Goal: Contribute content: Add original content to the website for others to see

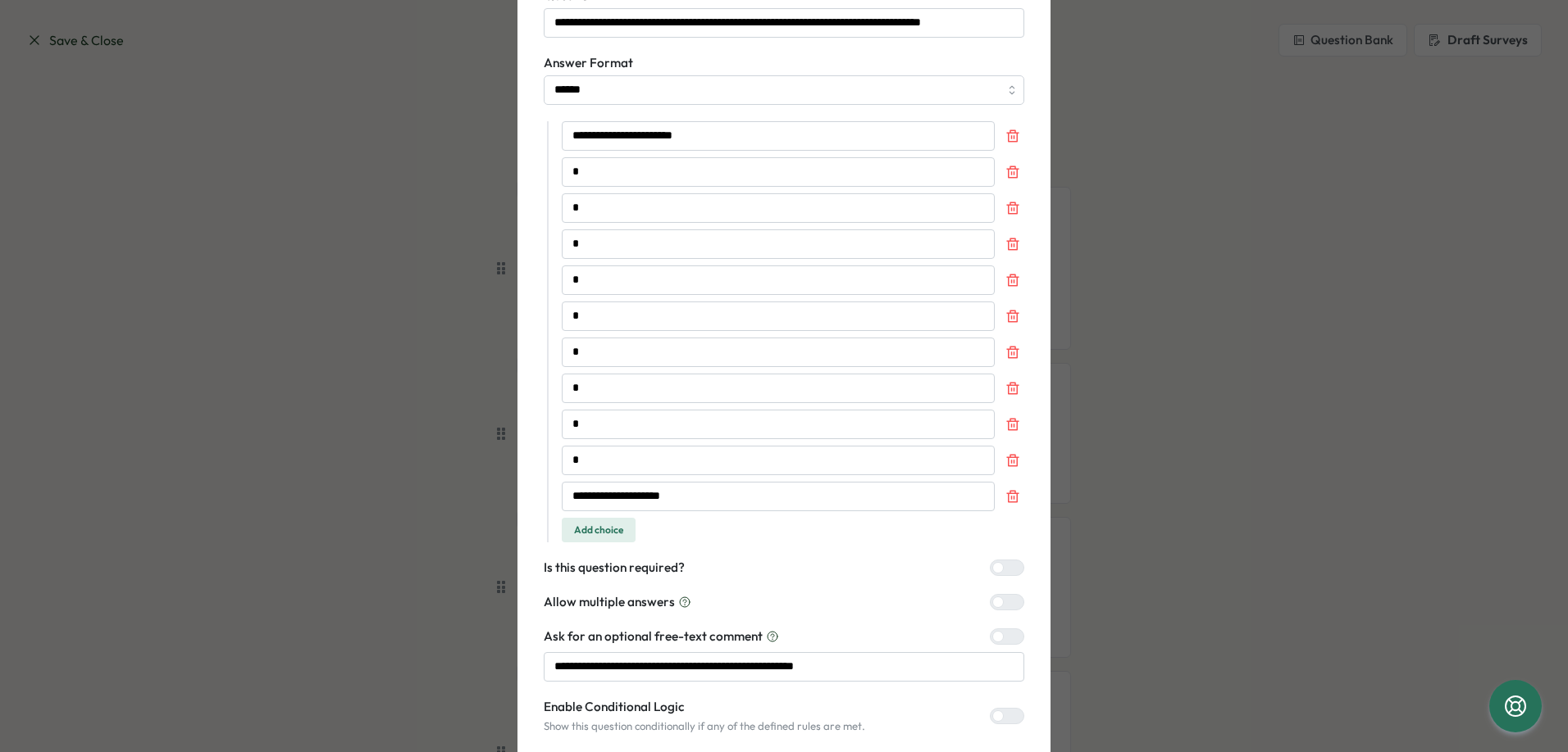
scroll to position [121, 0]
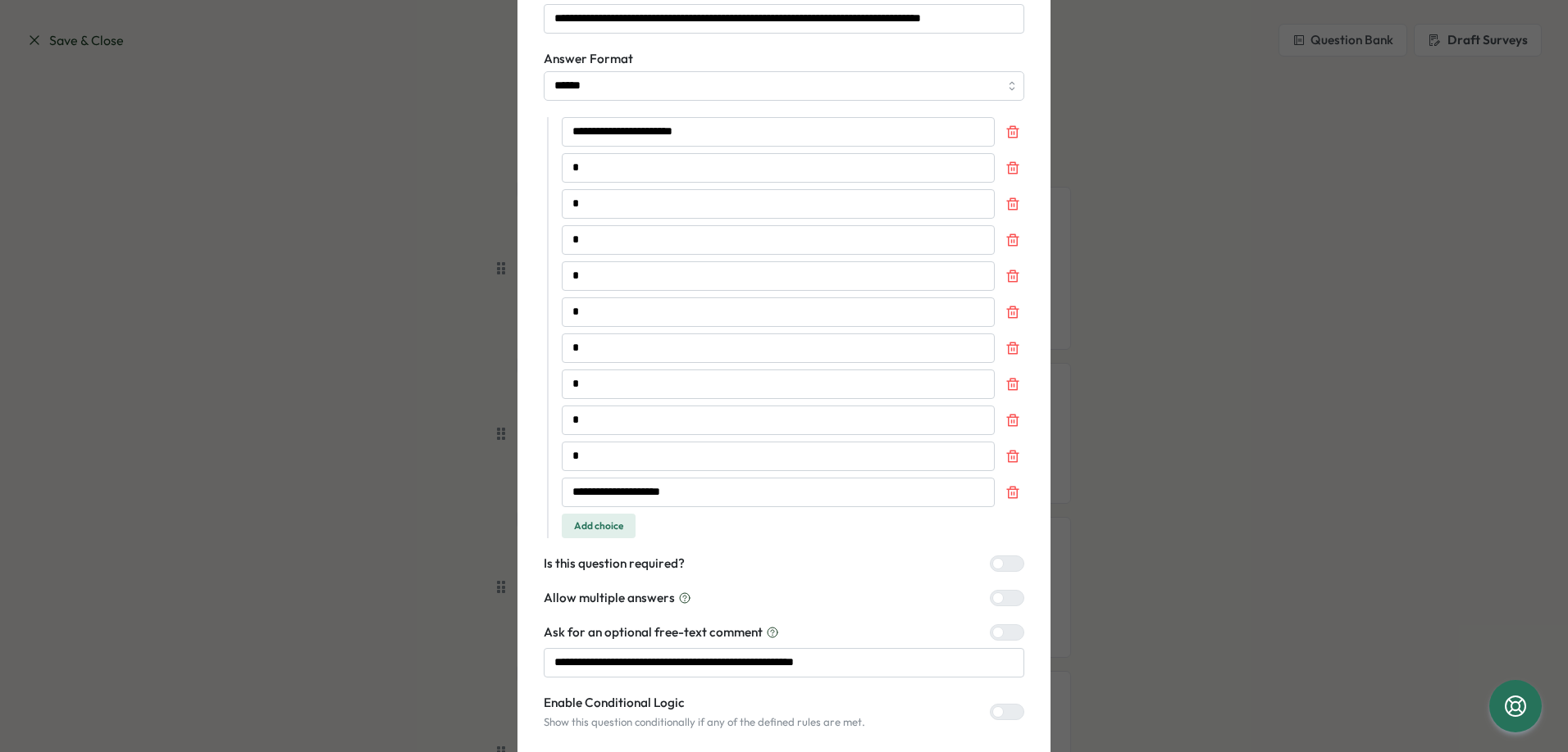
click at [1107, 398] on div "**********" at bounding box center [784, 376] width 1568 height 752
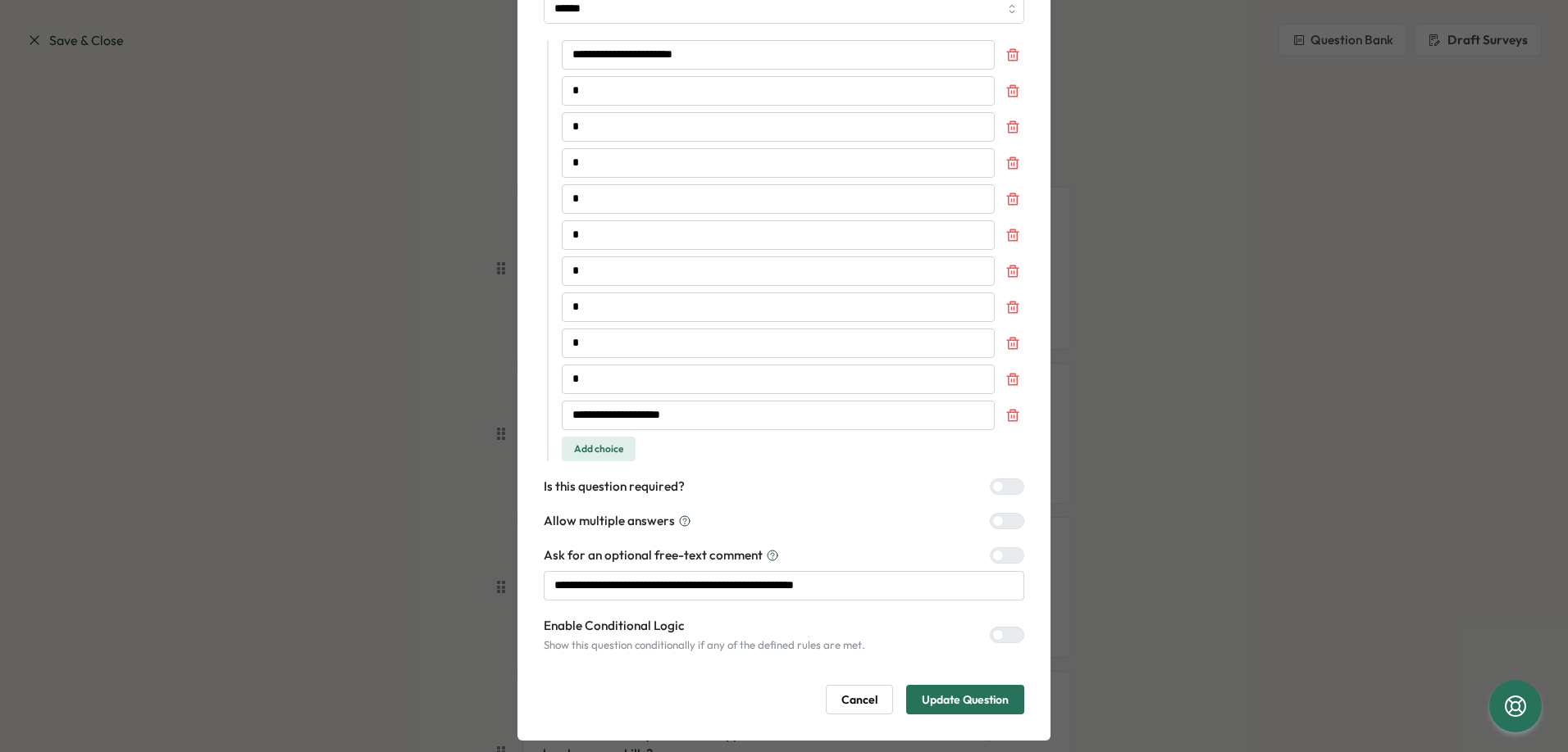
scroll to position [220, 0]
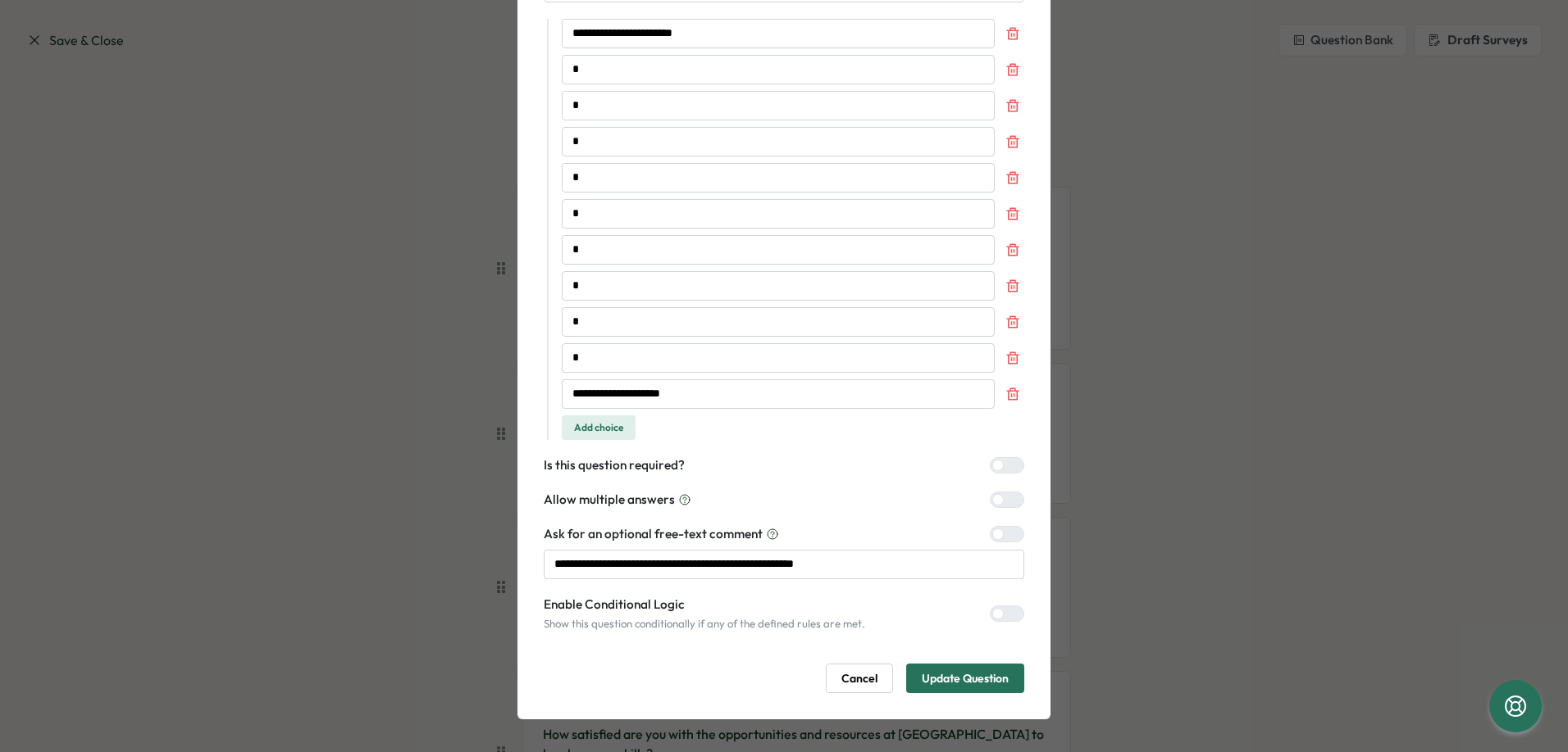
click at [869, 669] on span "Cancel" at bounding box center [859, 678] width 36 height 27
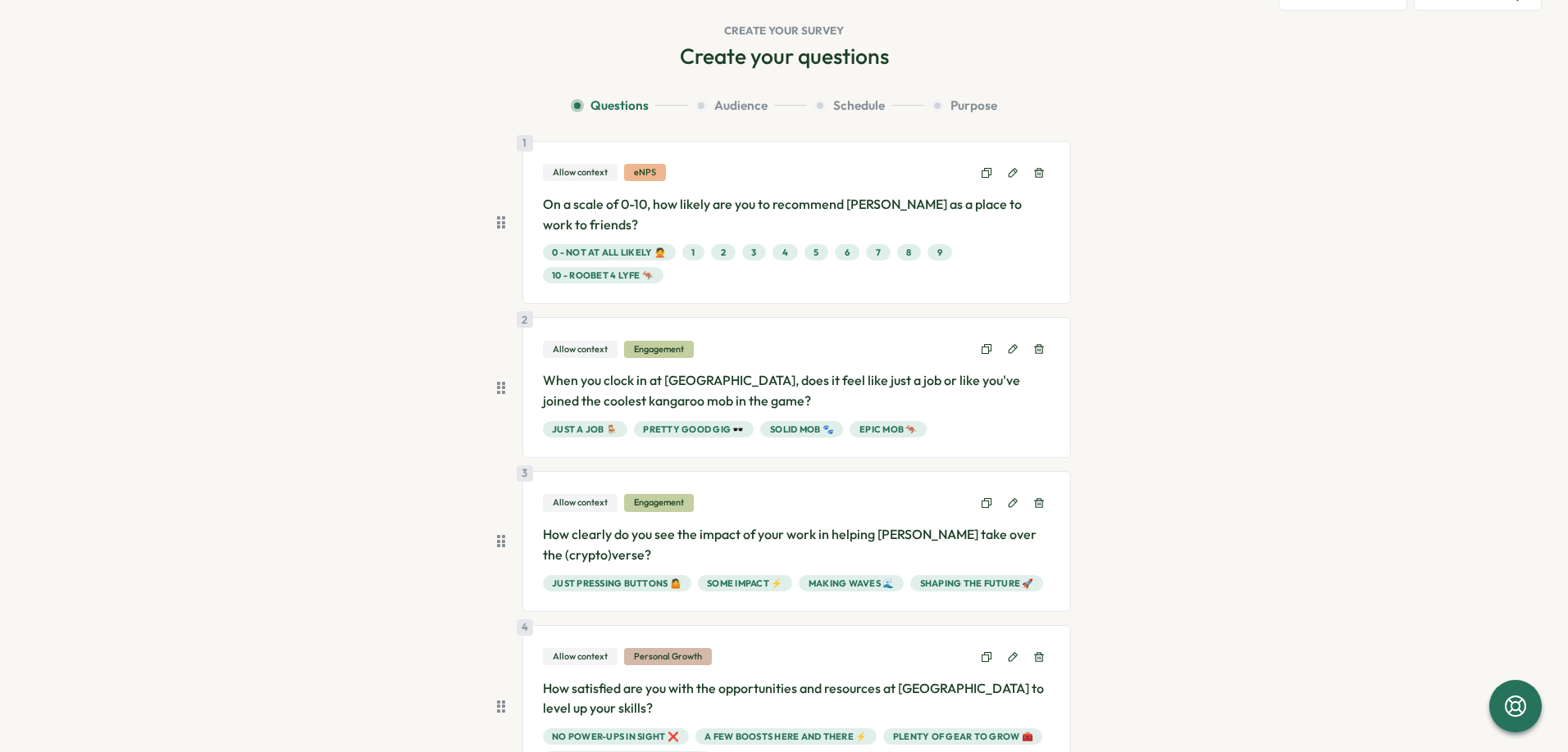
scroll to position [60, 0]
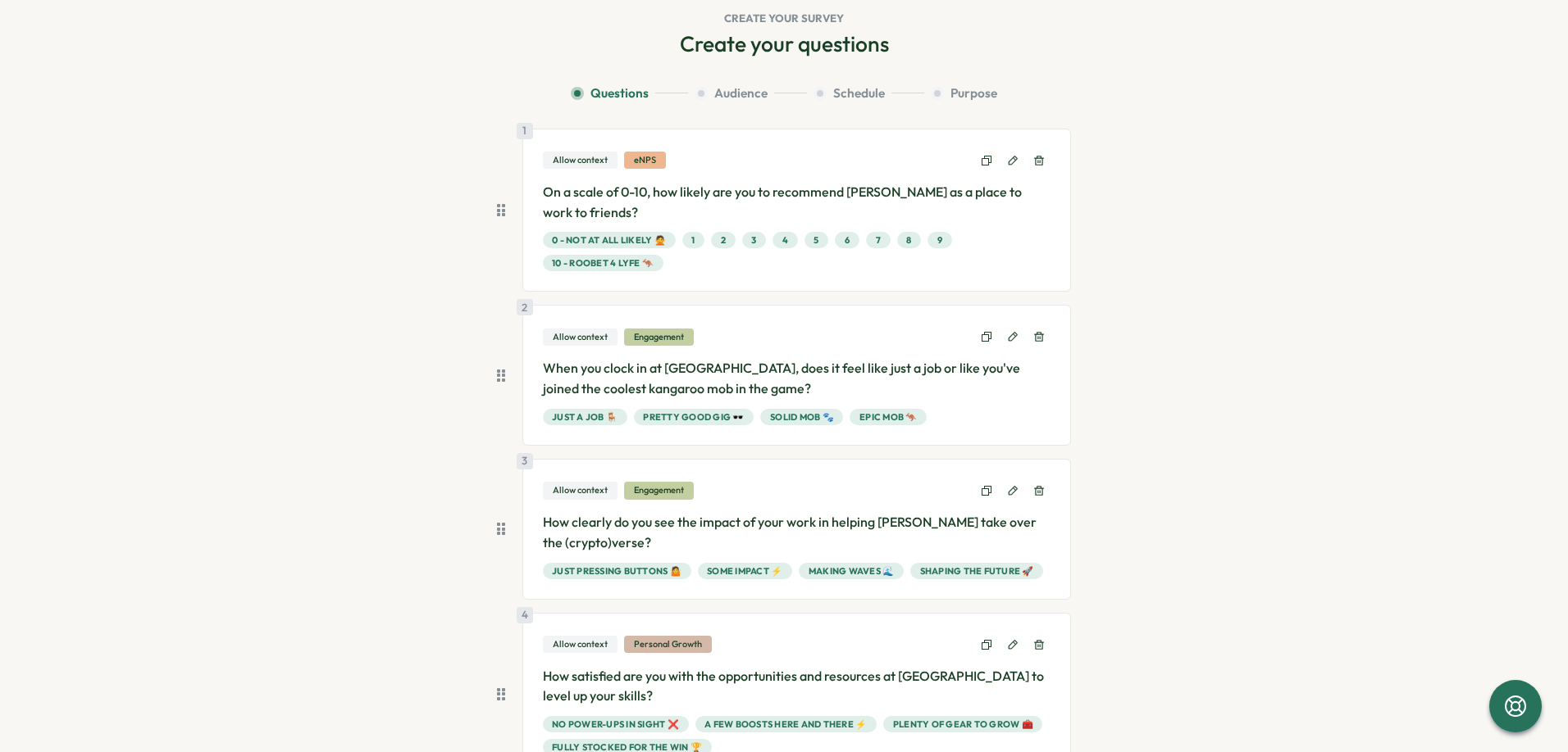
click at [938, 394] on p "When you clock in at [GEOGRAPHIC_DATA], does it feel like just a job or like yo…" at bounding box center [797, 379] width 508 height 41
click at [1007, 334] on icon at bounding box center [1013, 336] width 12 height 12
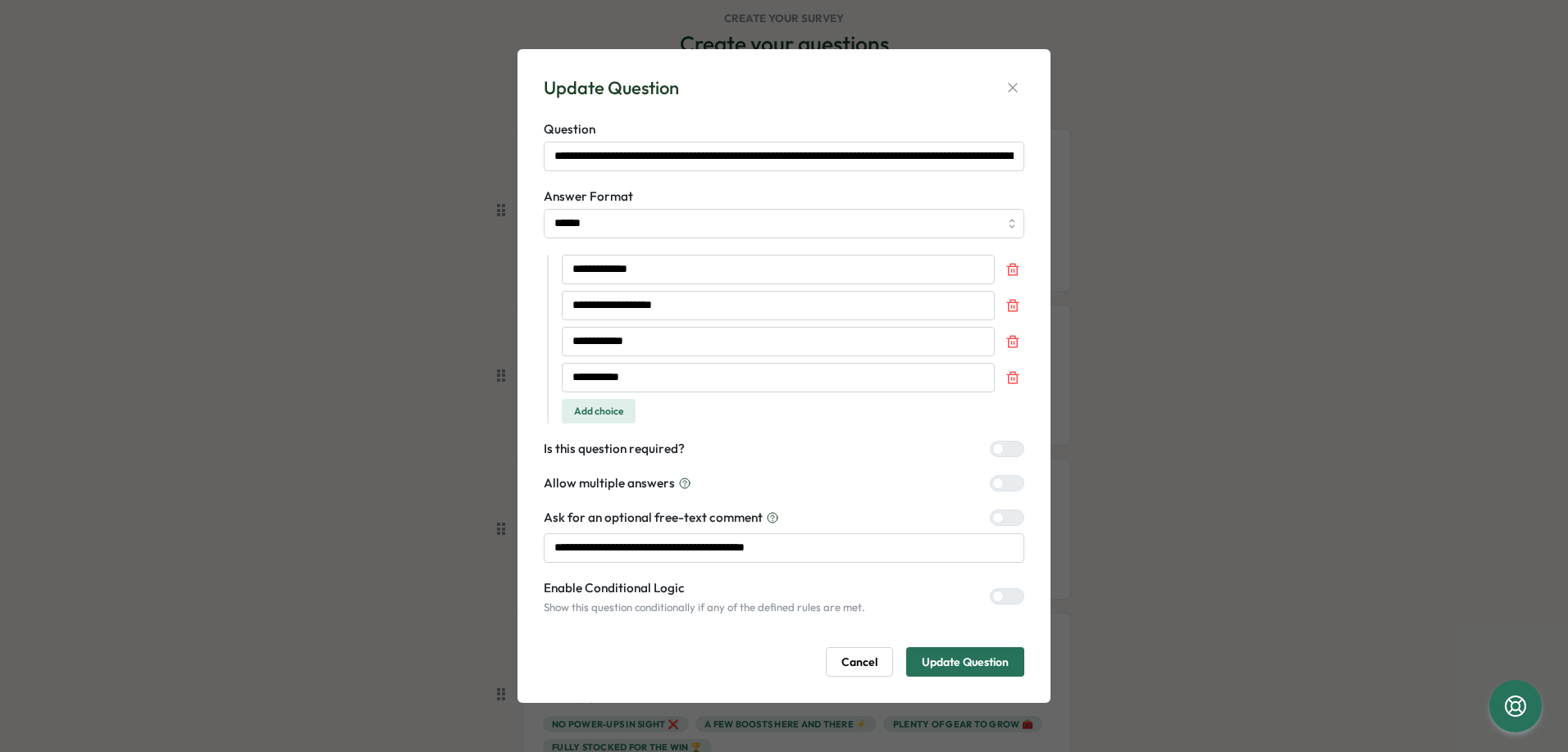
click at [863, 662] on span "Cancel" at bounding box center [859, 662] width 36 height 27
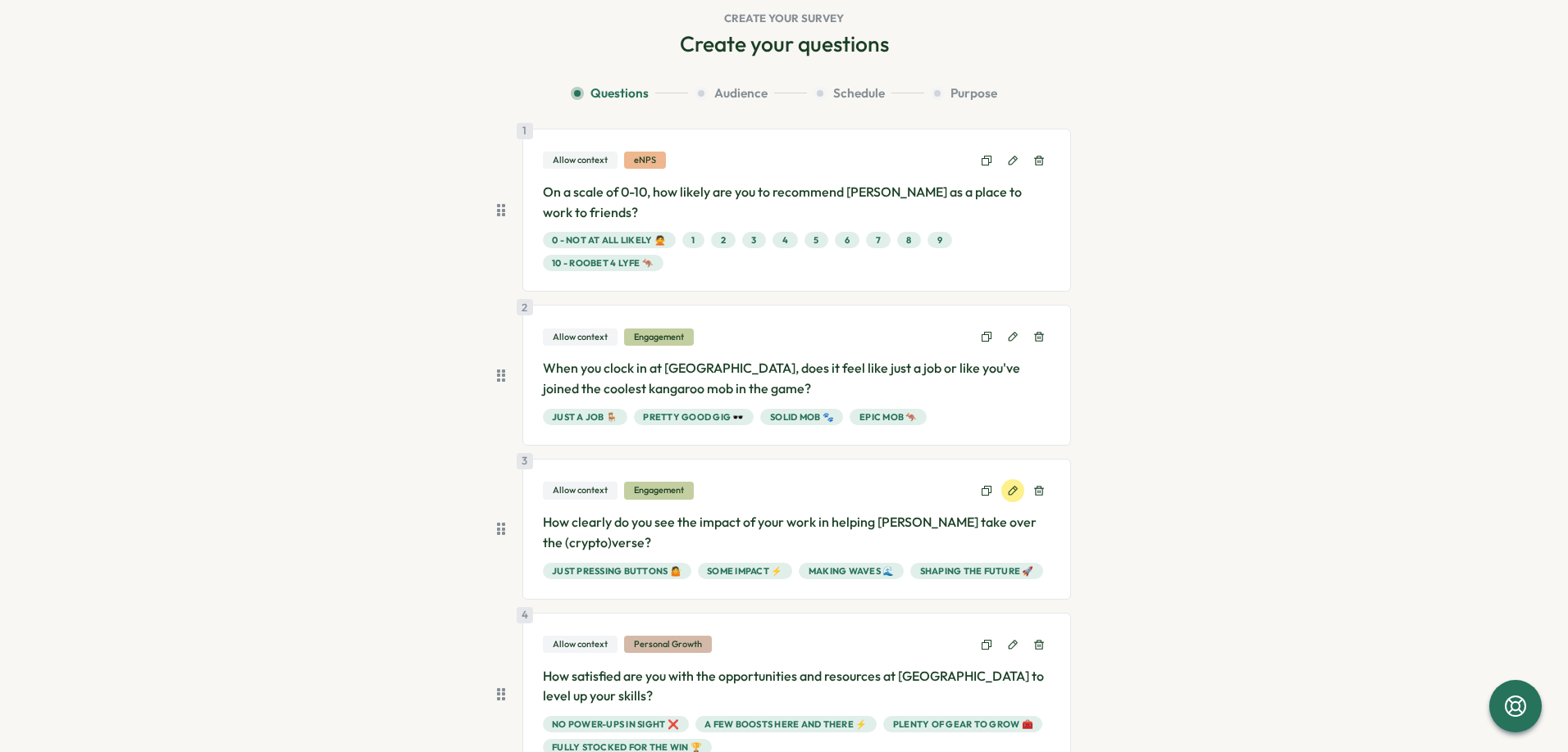
click at [1007, 496] on icon at bounding box center [1013, 490] width 12 height 12
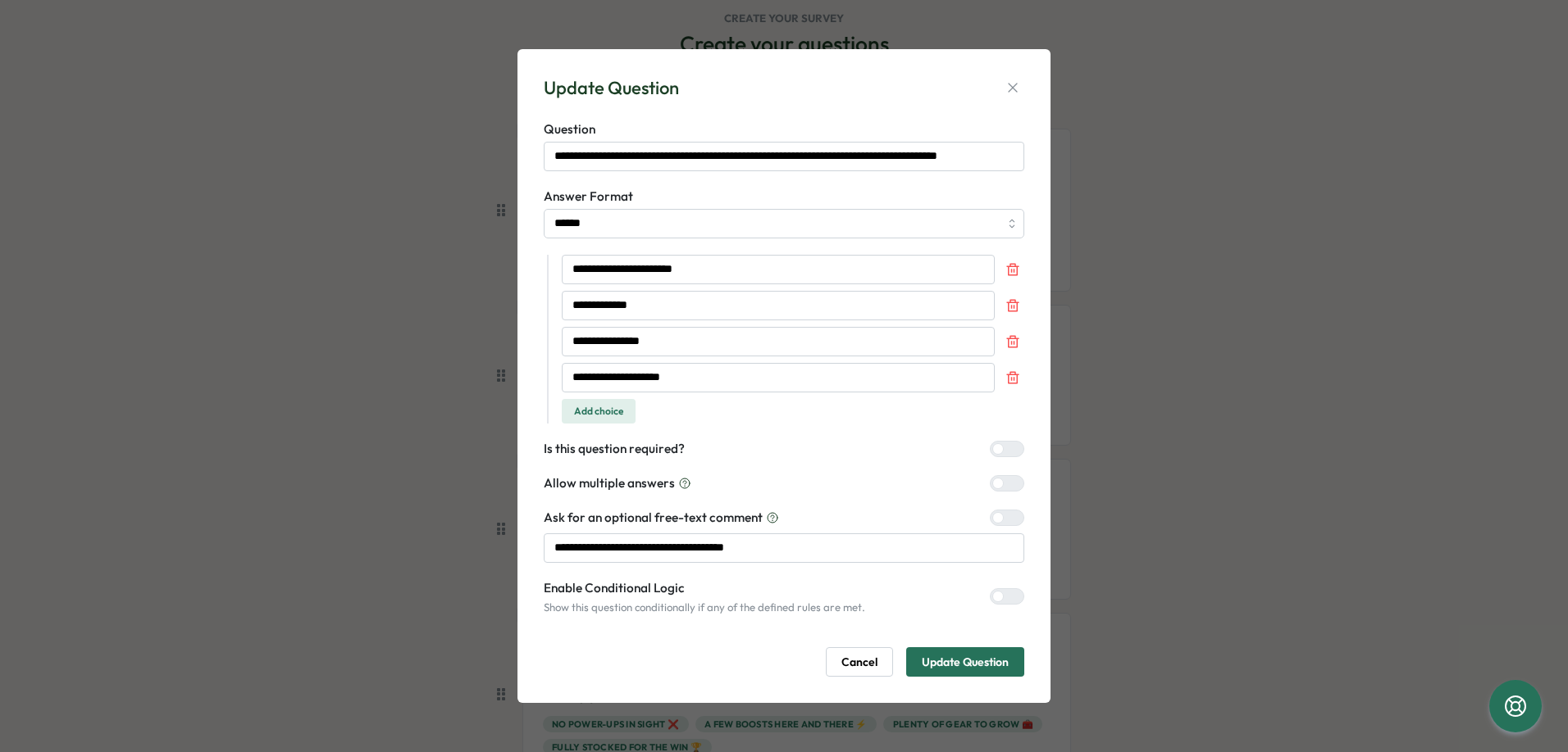
click at [865, 665] on span "Cancel" at bounding box center [859, 662] width 36 height 27
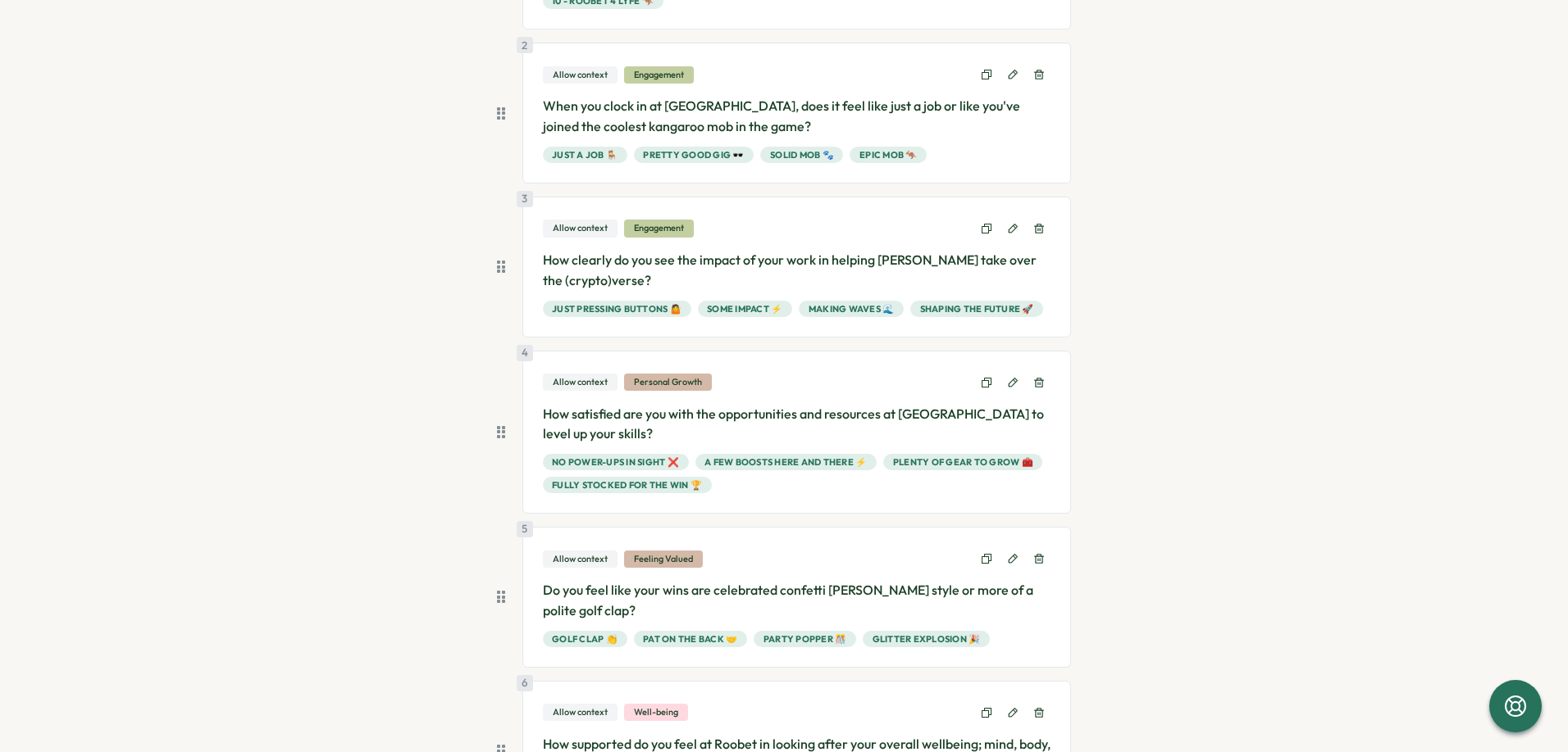
scroll to position [327, 0]
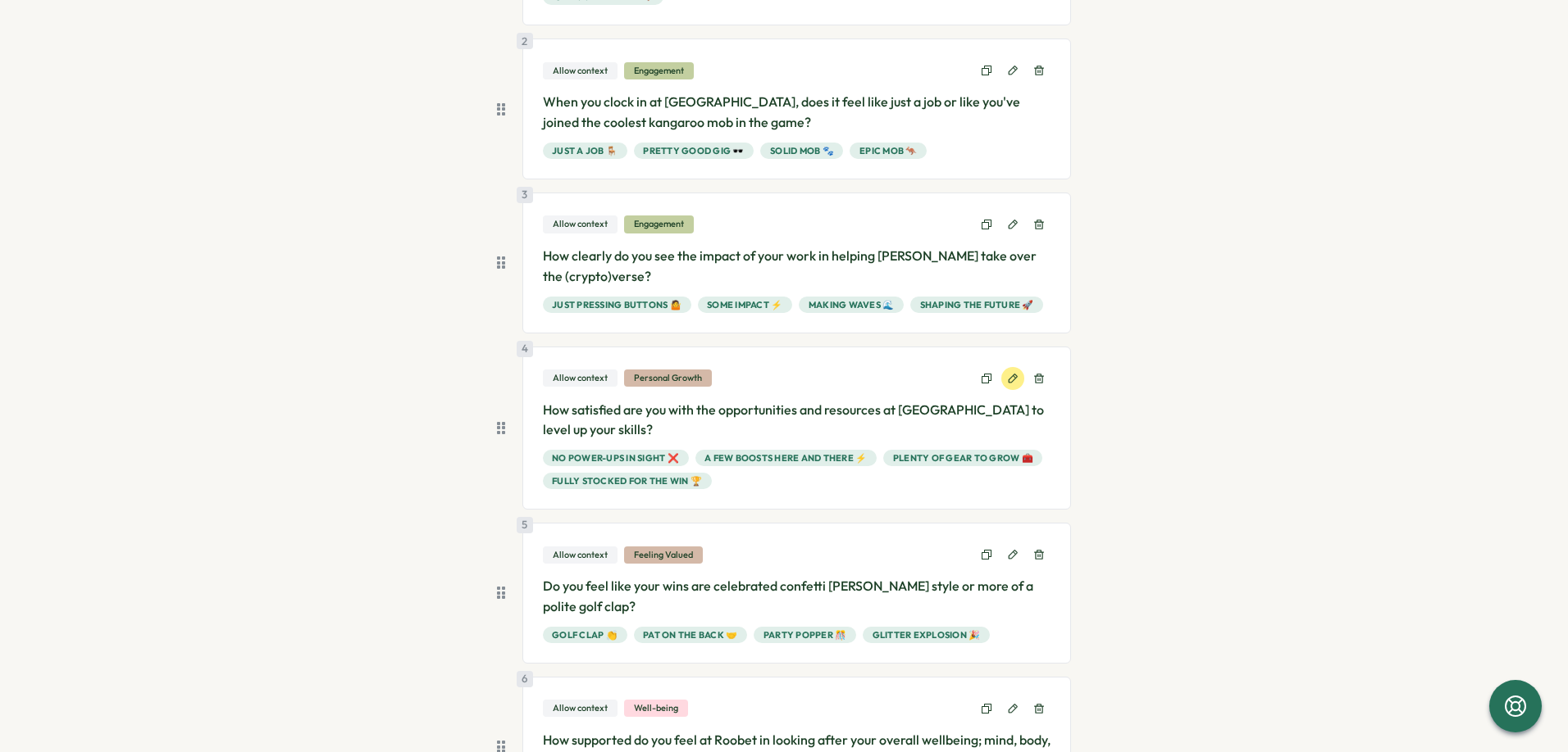
click at [1007, 380] on icon at bounding box center [1013, 379] width 12 height 12
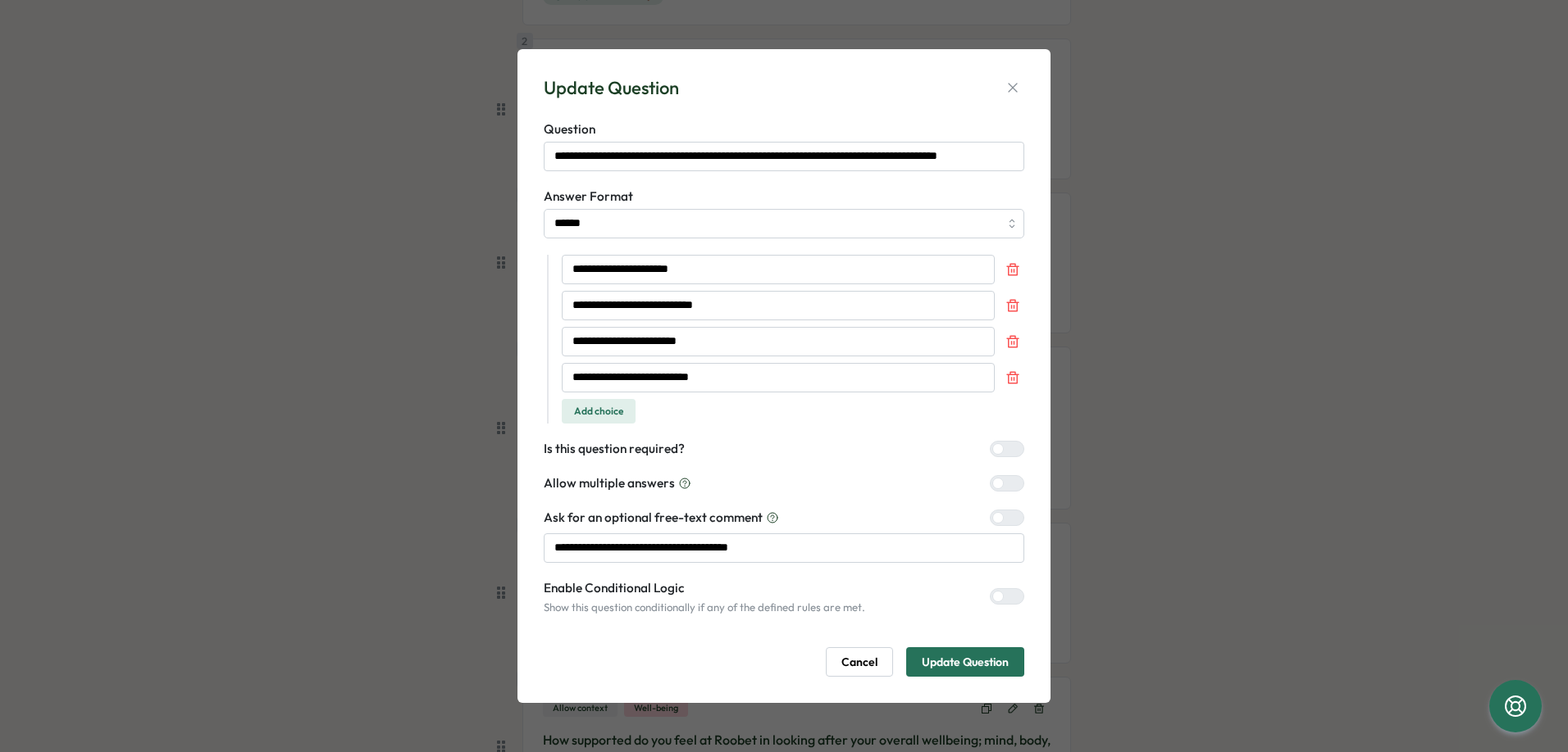
click at [847, 662] on span "Cancel" at bounding box center [859, 662] width 36 height 27
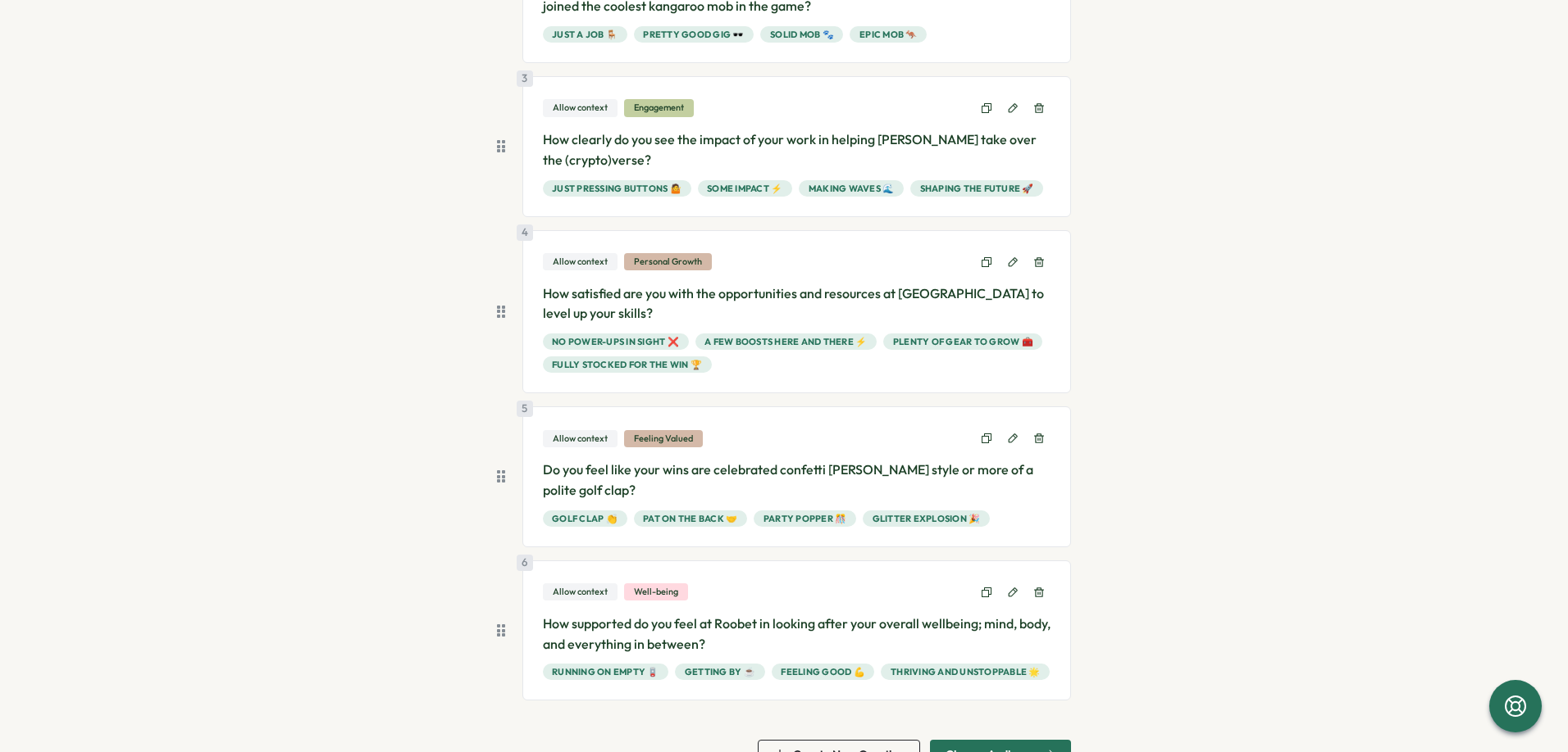
scroll to position [456, 0]
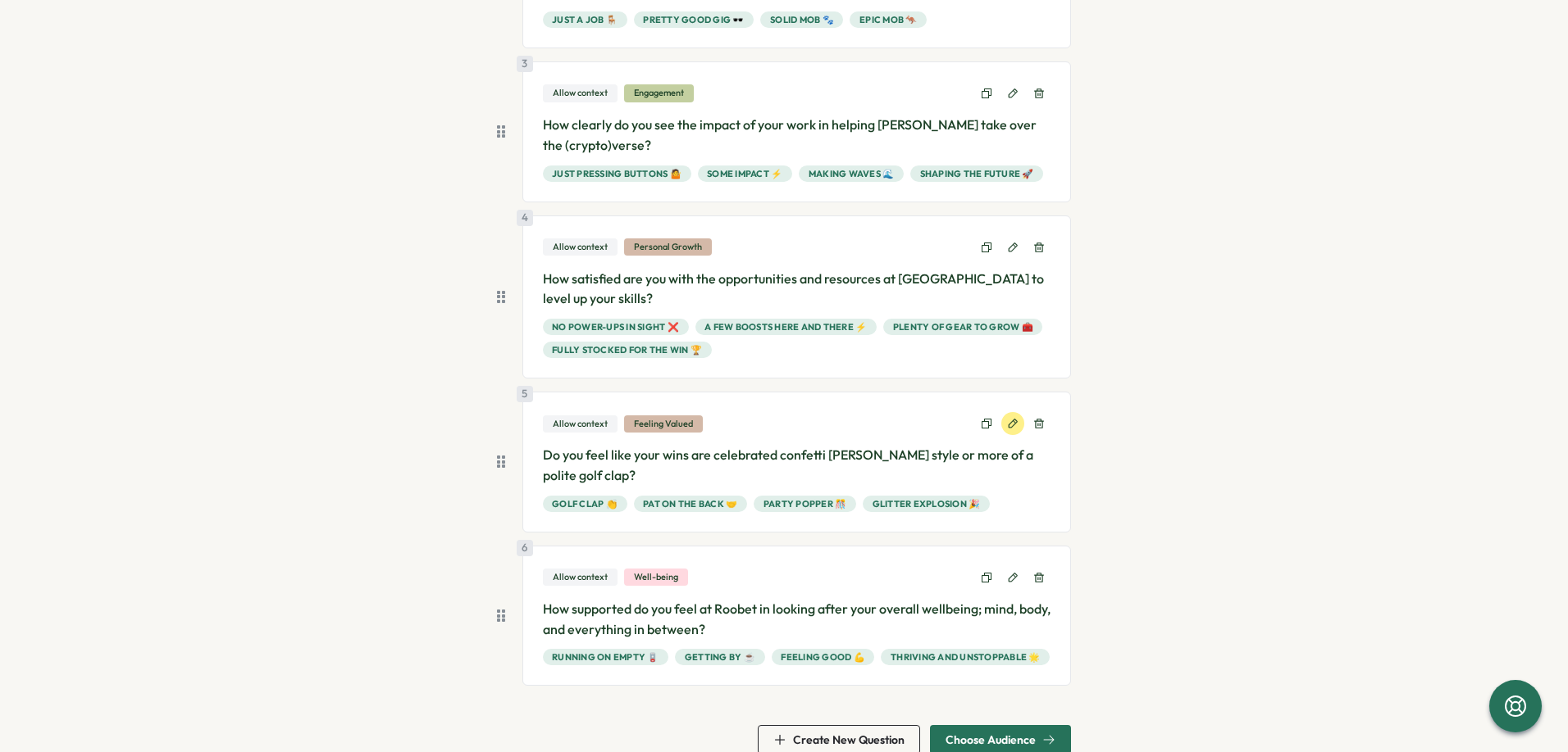
click at [1008, 421] on icon at bounding box center [1013, 423] width 12 height 12
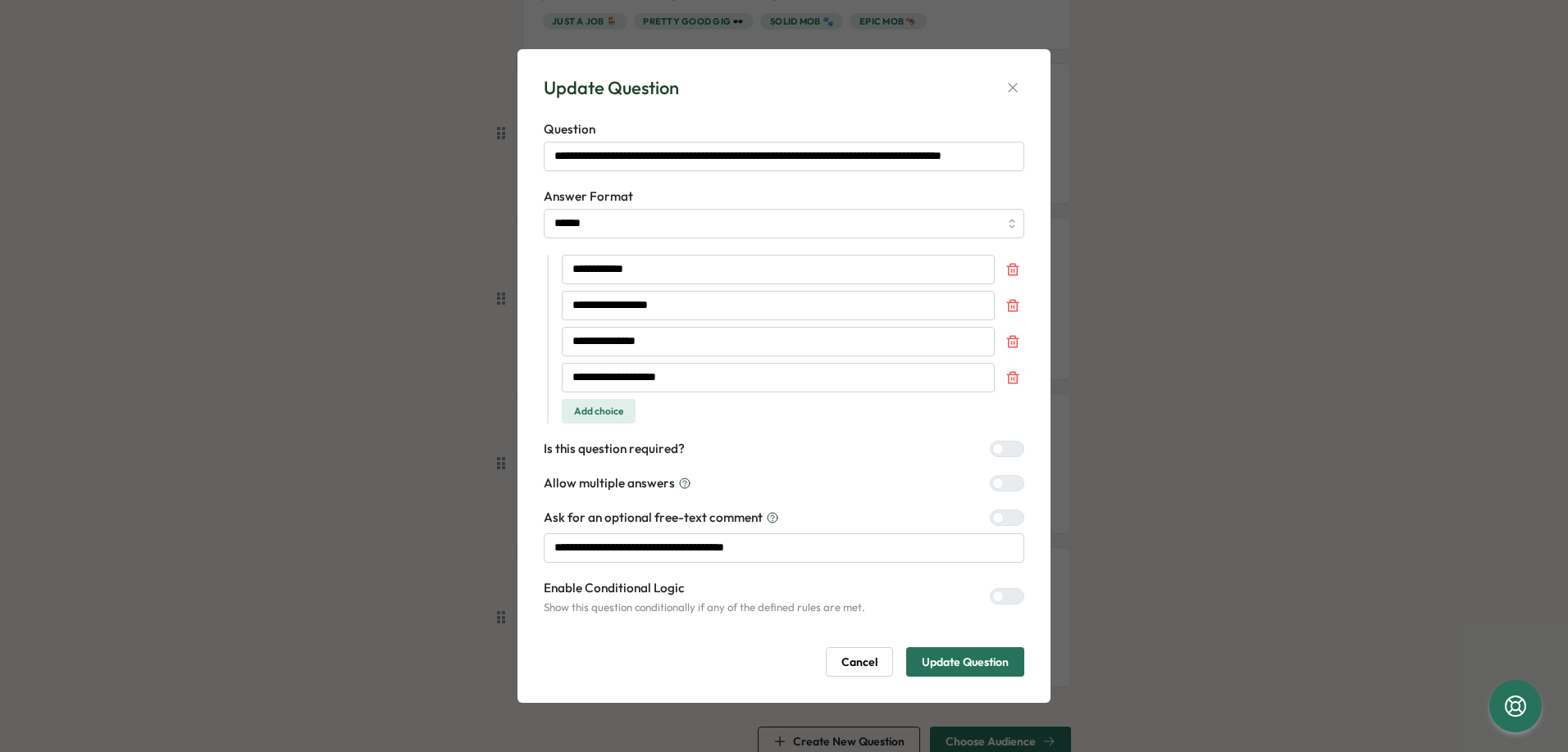
click at [845, 662] on span "Cancel" at bounding box center [859, 662] width 36 height 27
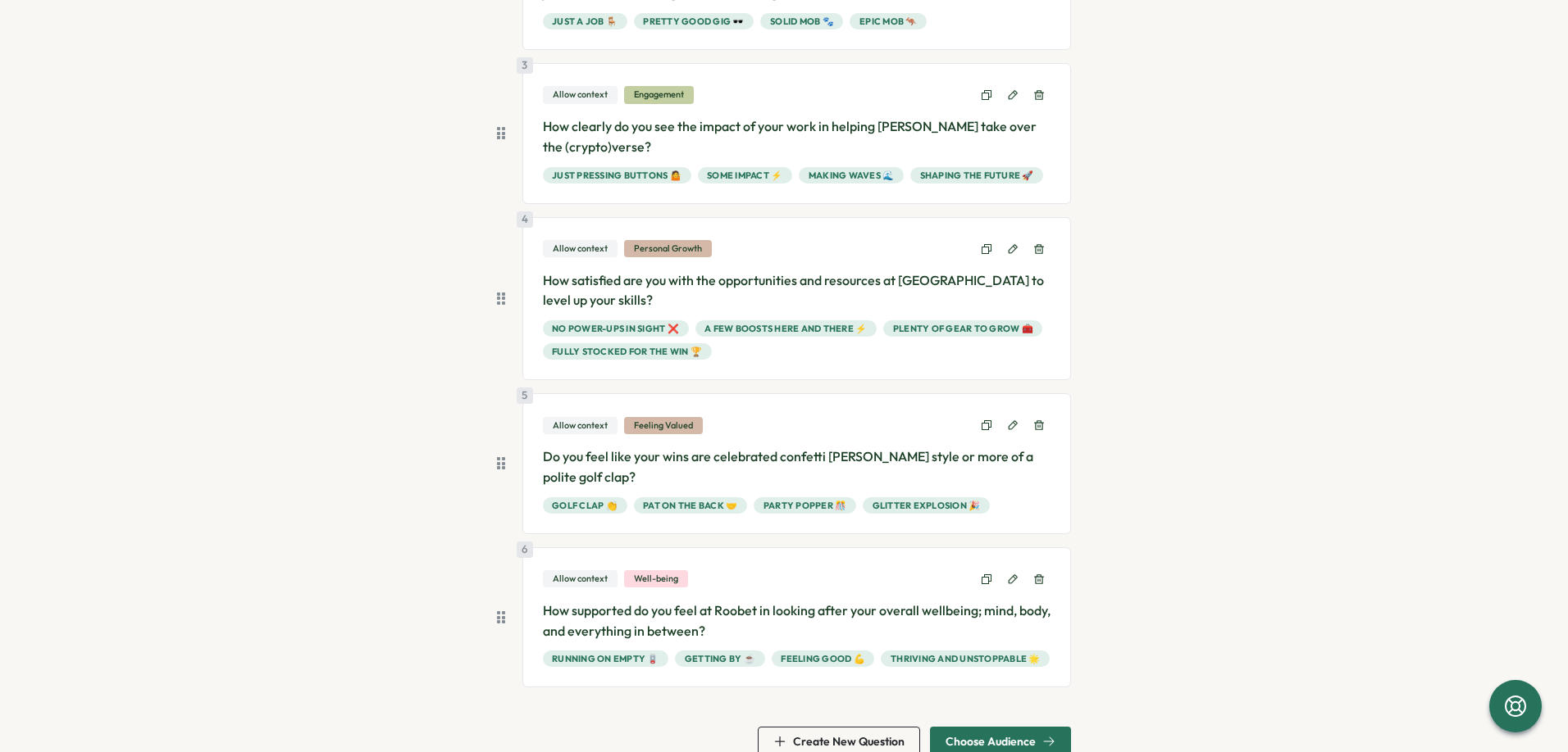
scroll to position [487, 0]
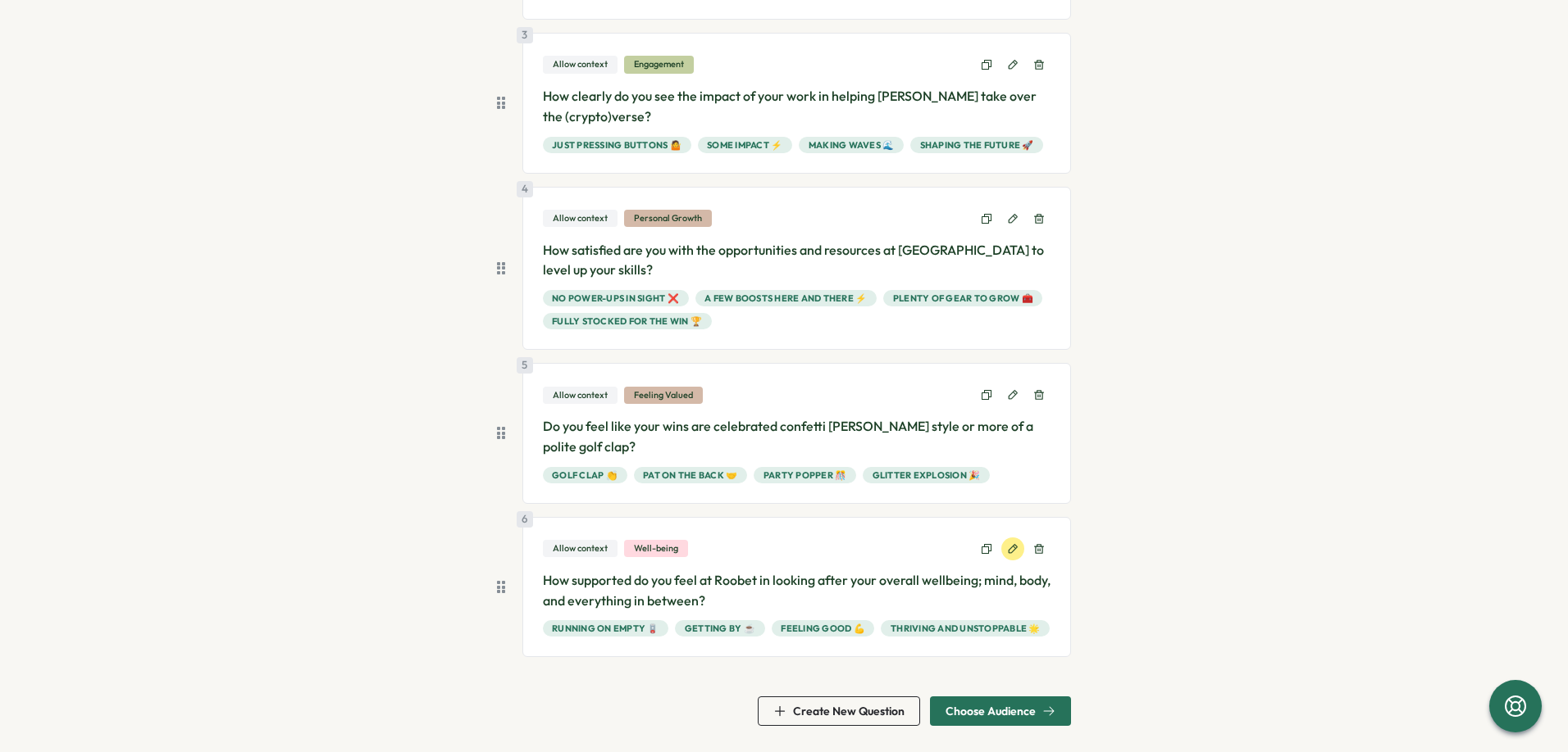
click at [1009, 552] on icon at bounding box center [1013, 549] width 9 height 9
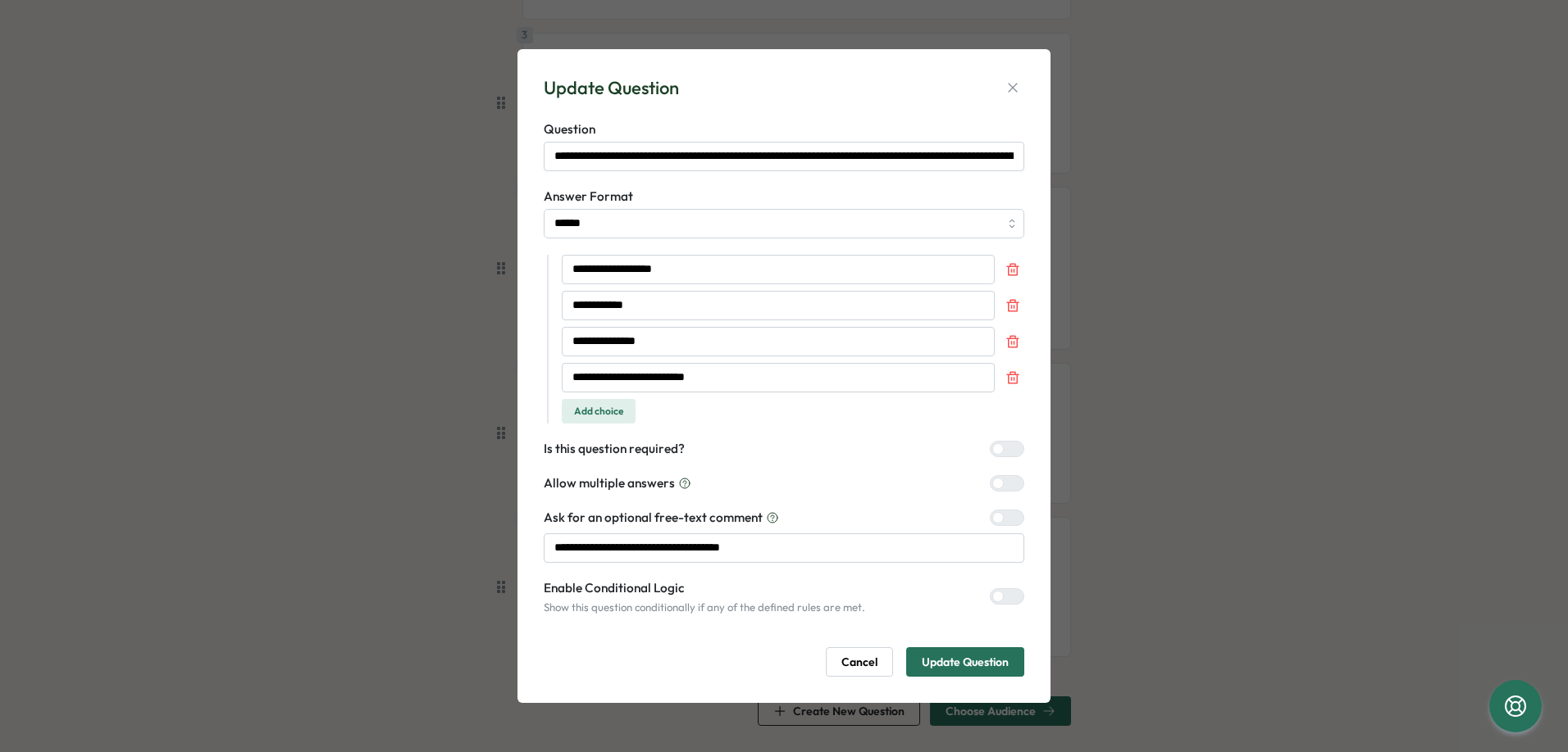
click at [859, 654] on span "Cancel" at bounding box center [859, 662] width 36 height 27
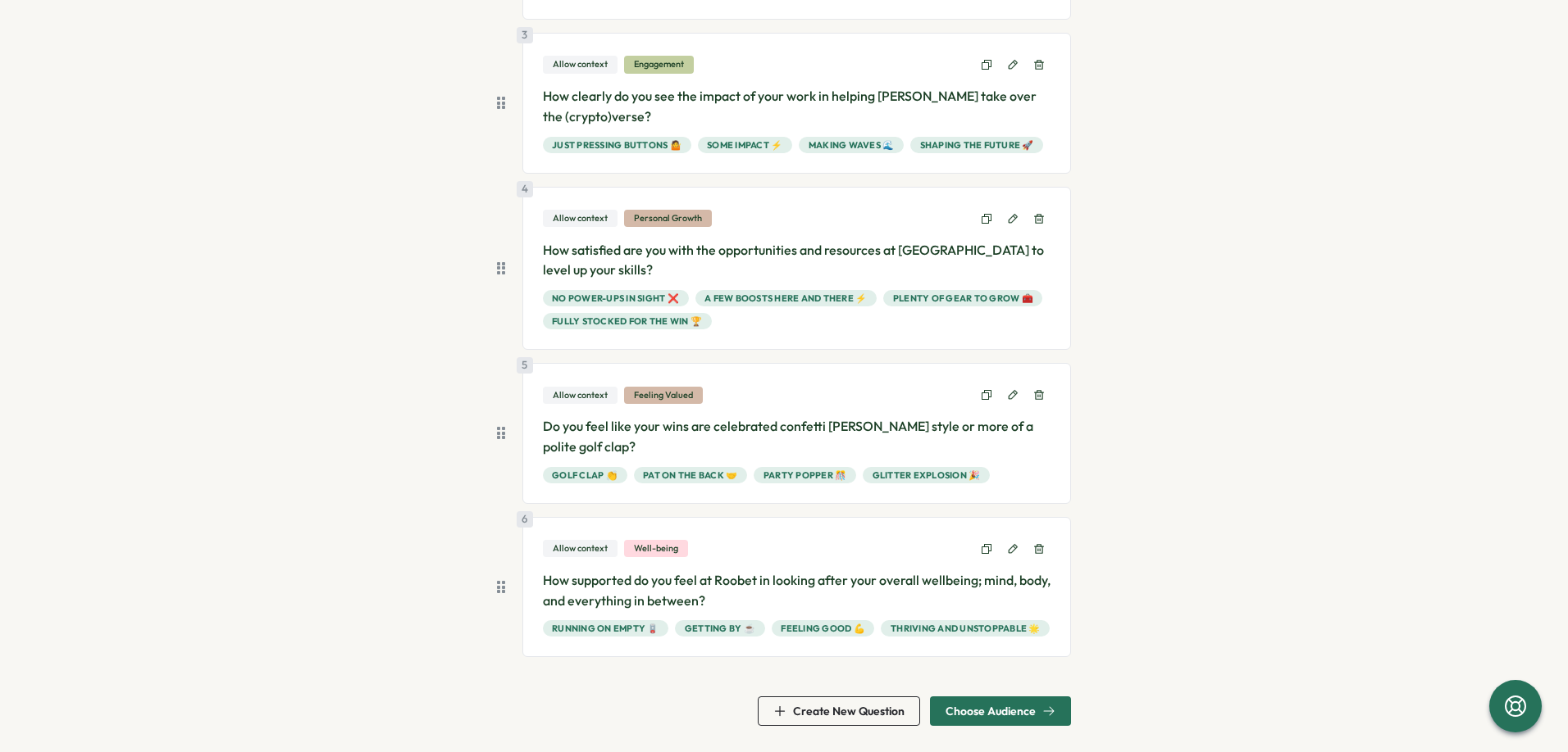
click at [1005, 706] on span "Choose Audience" at bounding box center [991, 711] width 91 height 12
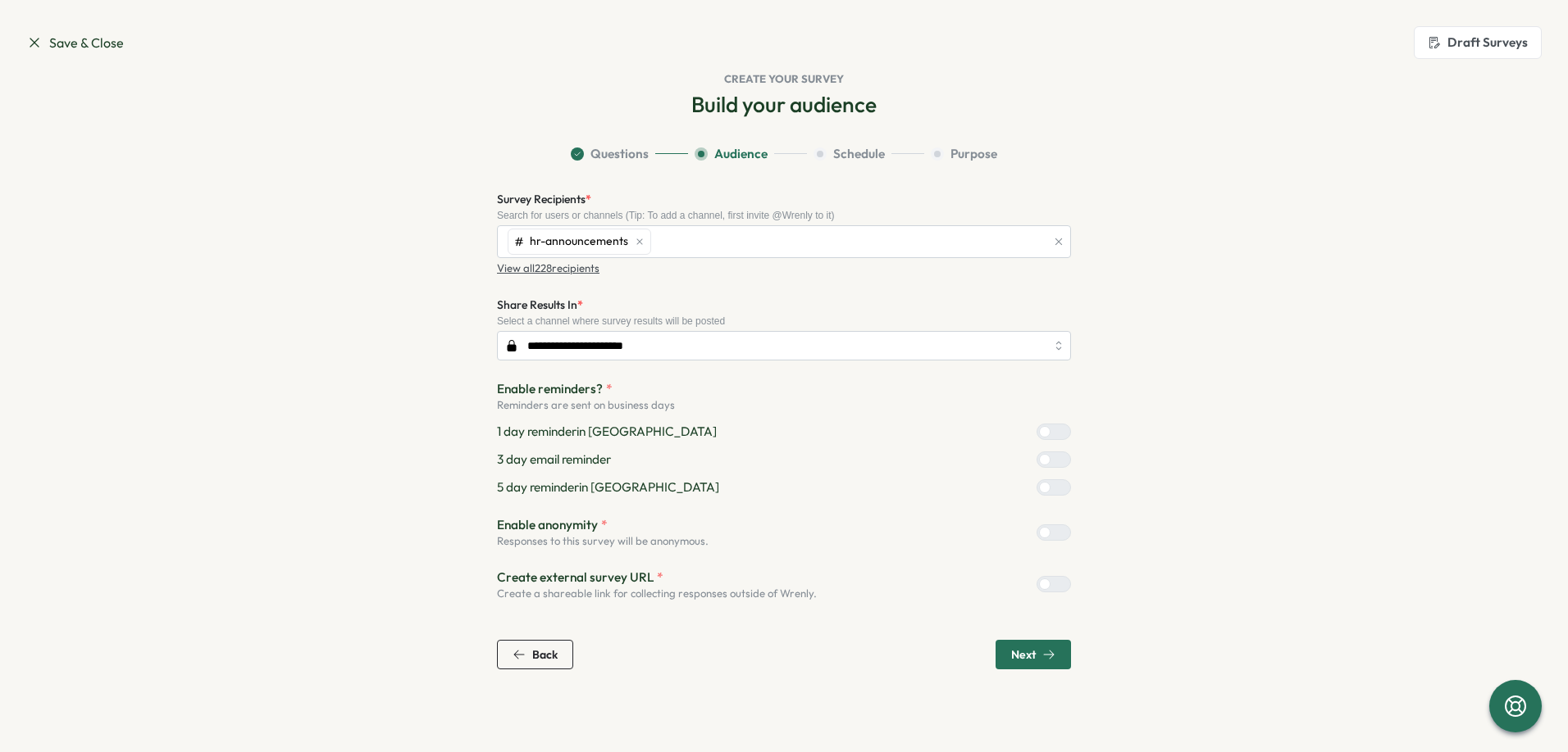
click at [1012, 657] on span "Next" at bounding box center [1024, 654] width 25 height 12
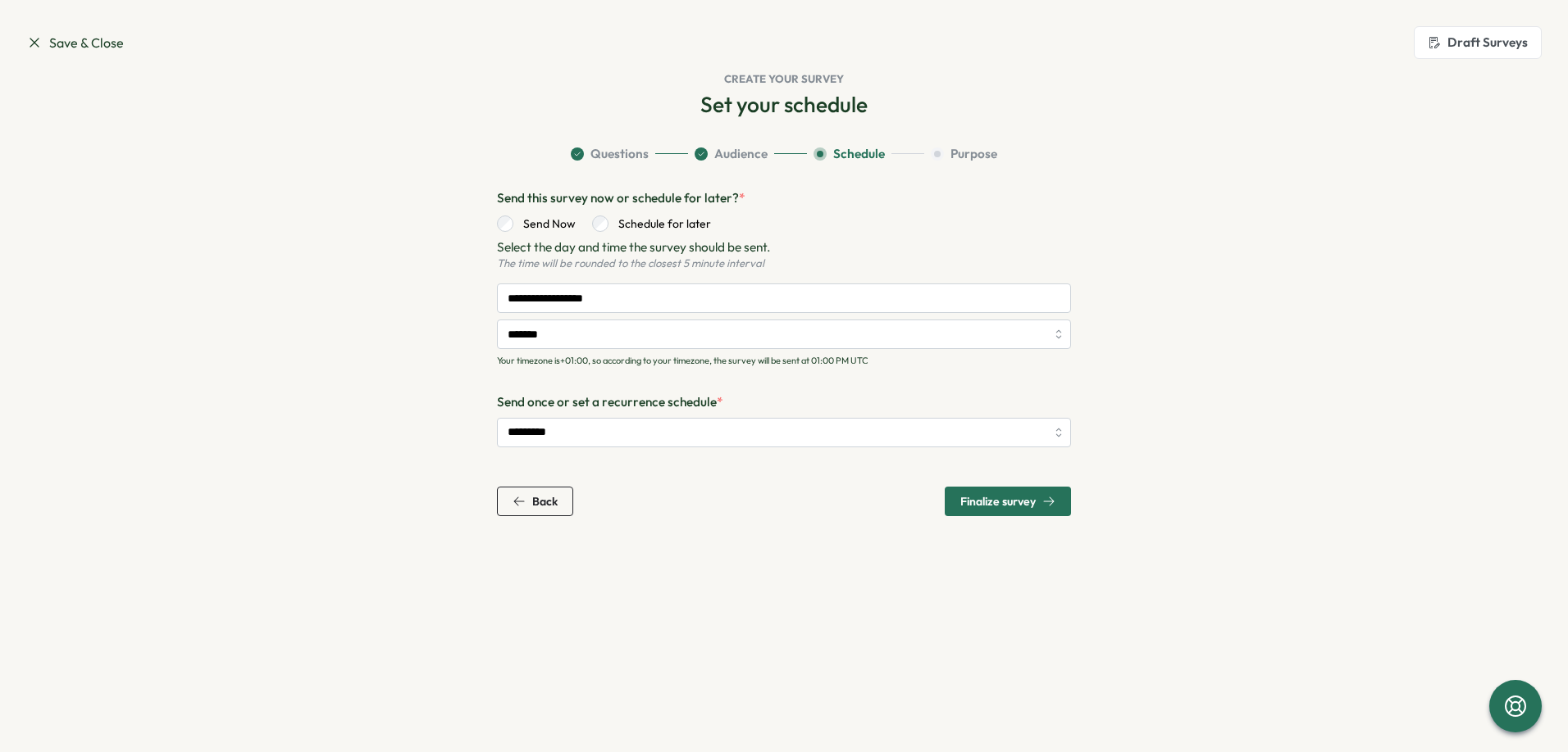
click at [996, 506] on span "Finalize survey" at bounding box center [997, 501] width 75 height 12
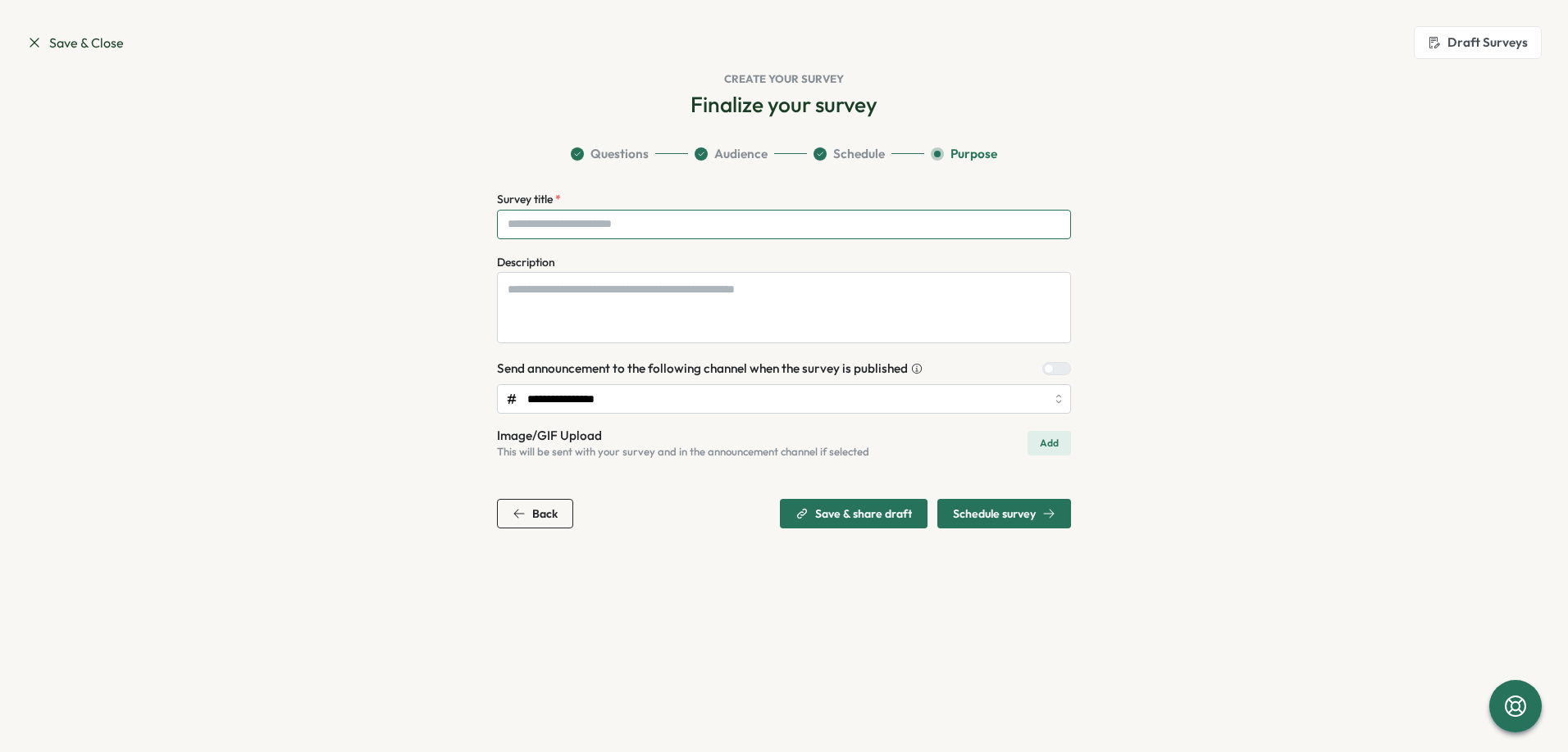
click at [802, 230] on input "Survey title *" at bounding box center [784, 224] width 574 height 29
